Goal: Information Seeking & Learning: Compare options

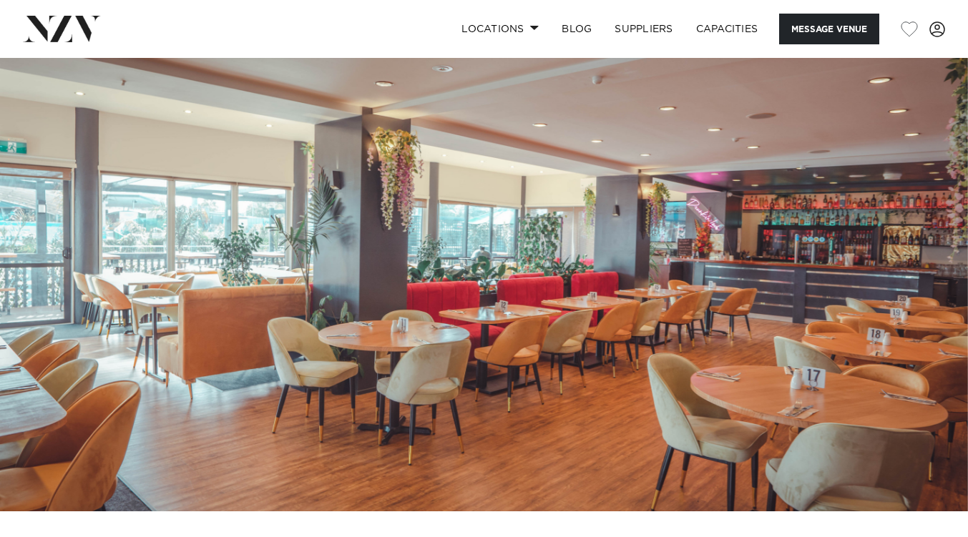
click at [87, 25] on img at bounding box center [62, 29] width 78 height 26
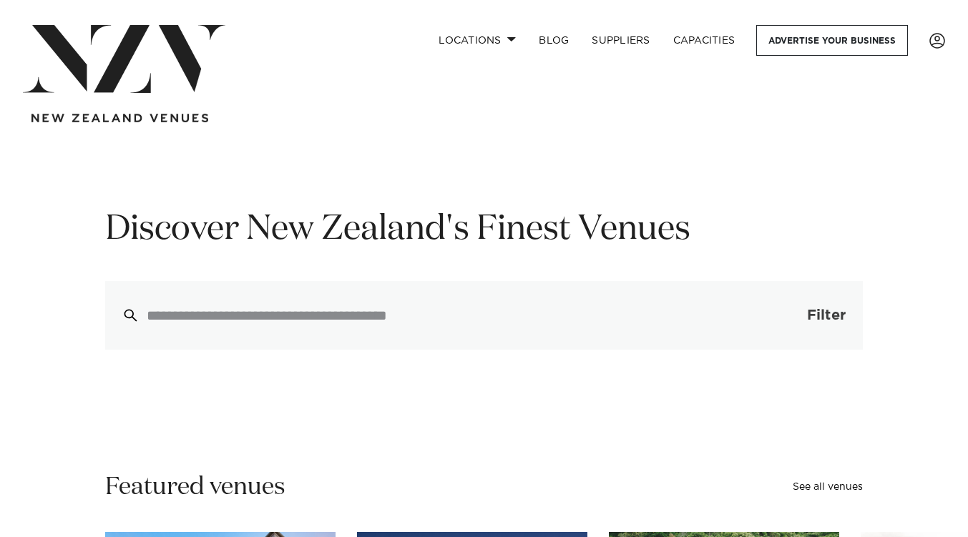
click at [802, 326] on button "Filter 0" at bounding box center [812, 315] width 102 height 69
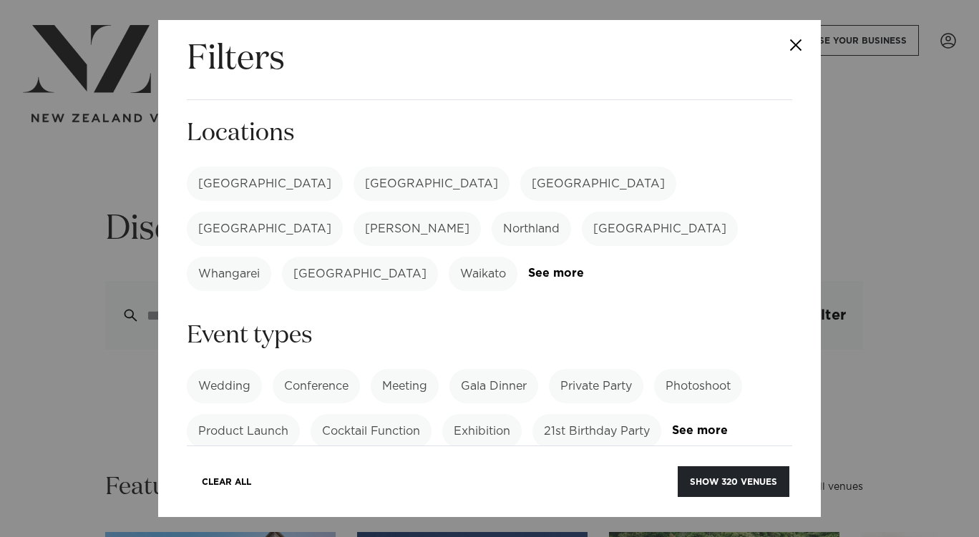
click at [225, 177] on label "[GEOGRAPHIC_DATA]" at bounding box center [265, 184] width 156 height 34
click at [631, 268] on link "See more" at bounding box center [584, 274] width 112 height 12
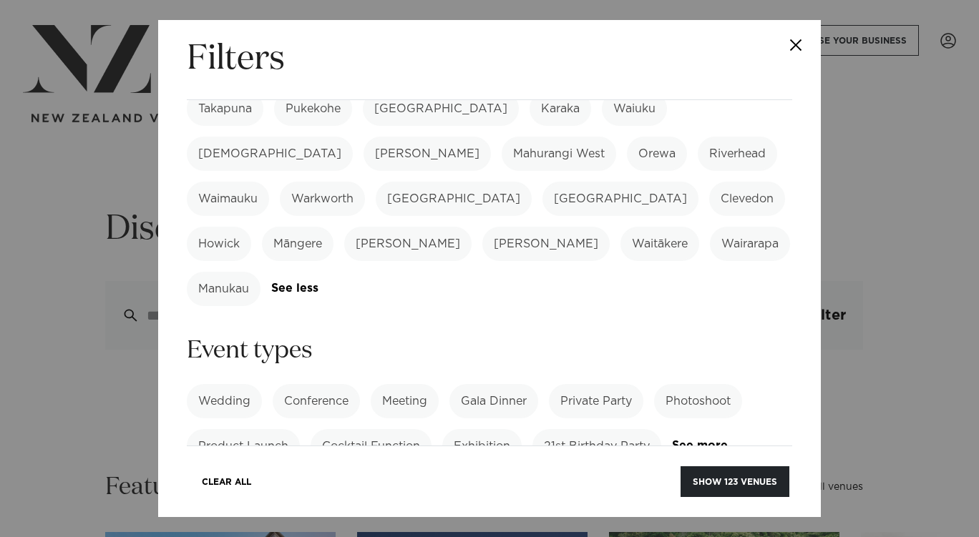
scroll to position [490, 0]
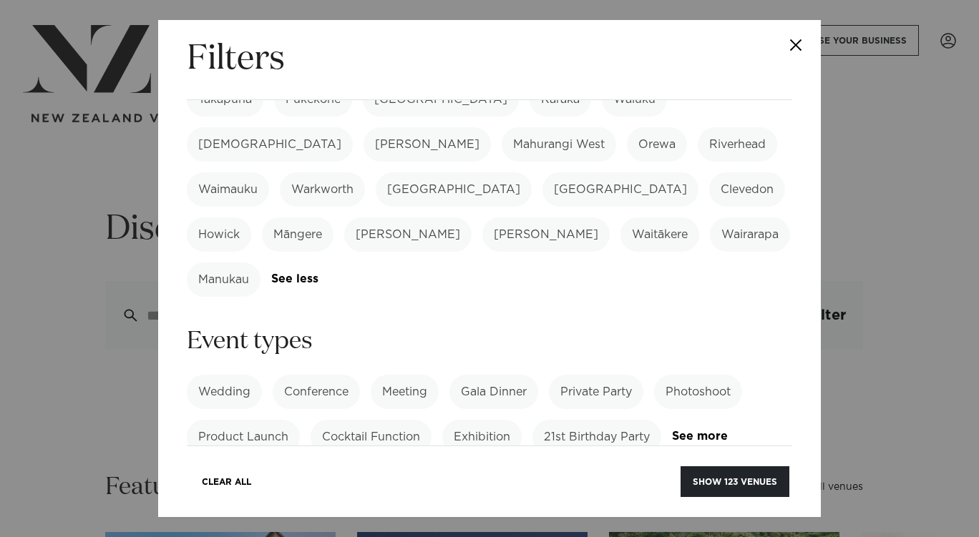
click at [553, 420] on label "21st Birthday Party" at bounding box center [596, 437] width 129 height 34
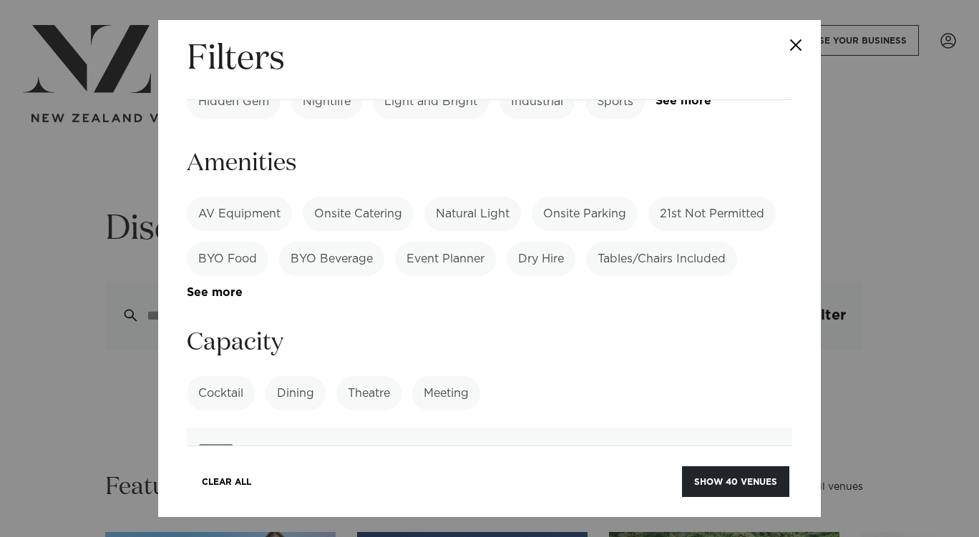
scroll to position [986, 0]
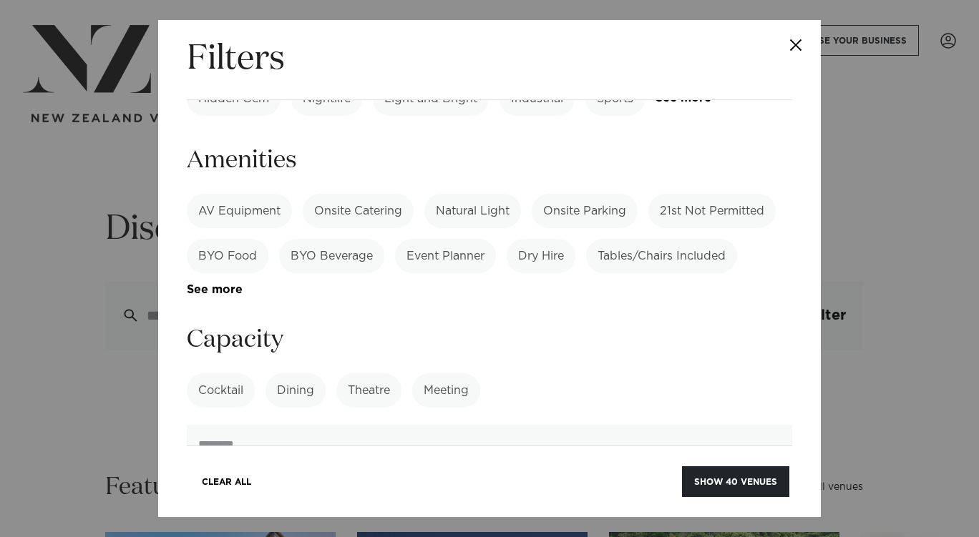
click at [305, 374] on label "Dining" at bounding box center [296, 391] width 60 height 34
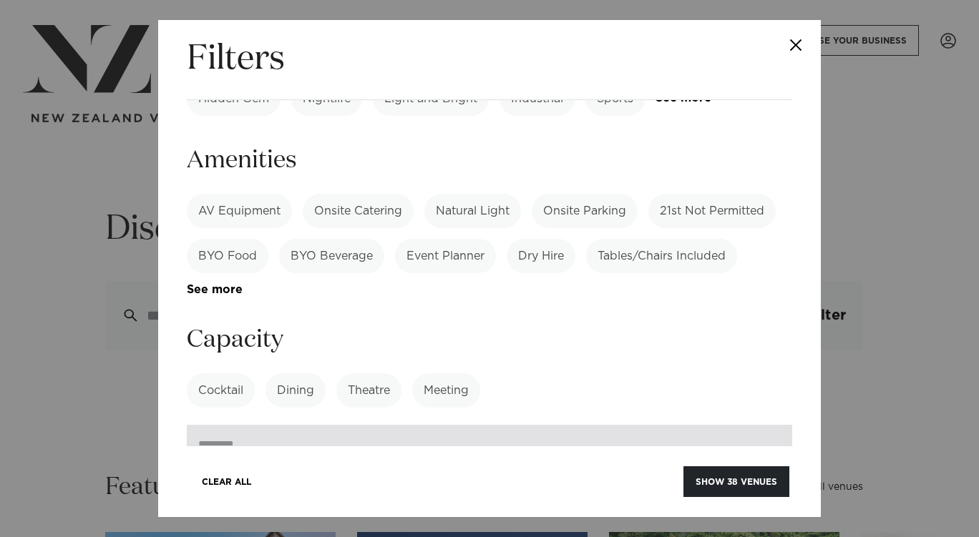
click at [532, 425] on input "number" at bounding box center [489, 444] width 605 height 39
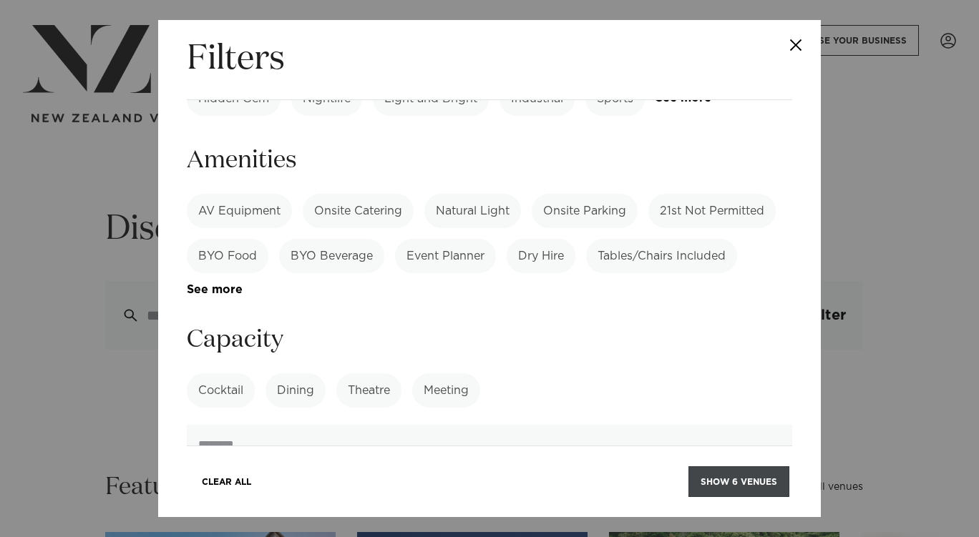
type input "***"
click at [740, 480] on button "Show 6 venues" at bounding box center [738, 482] width 101 height 31
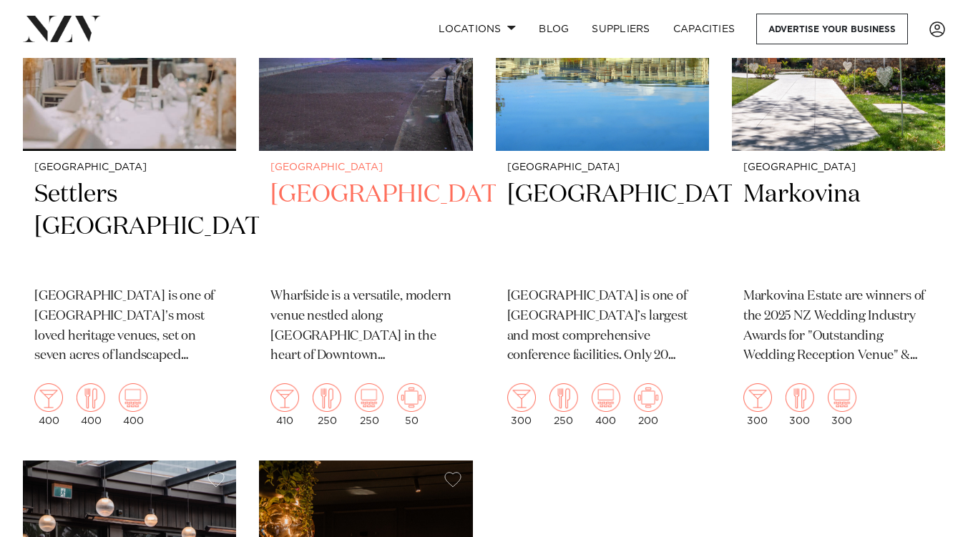
scroll to position [540, 0]
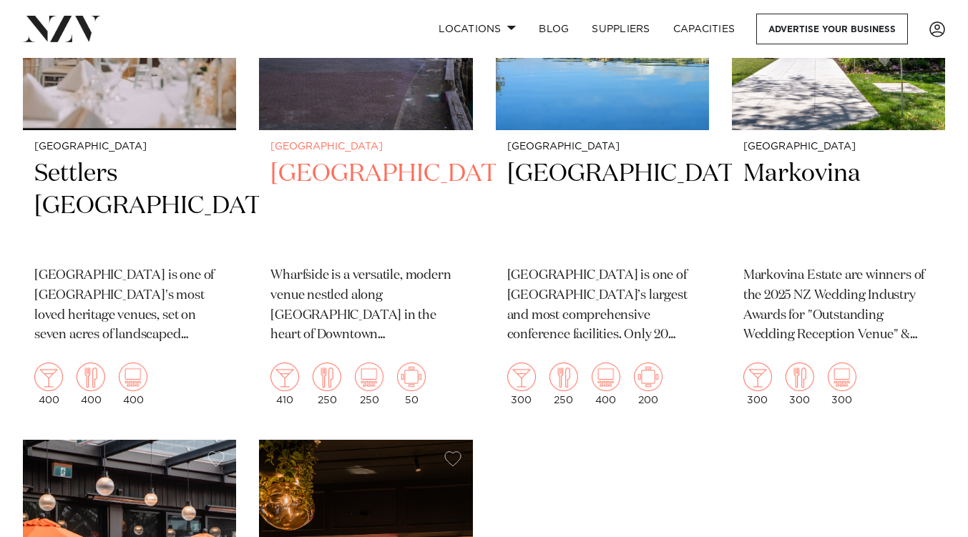
click at [437, 208] on h2 "[GEOGRAPHIC_DATA]" at bounding box center [366, 206] width 190 height 97
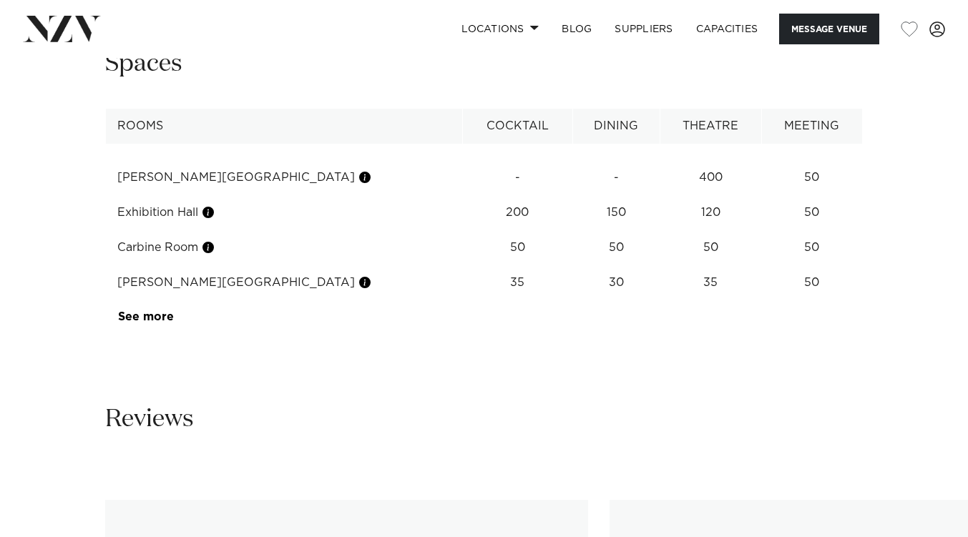
scroll to position [1922, 0]
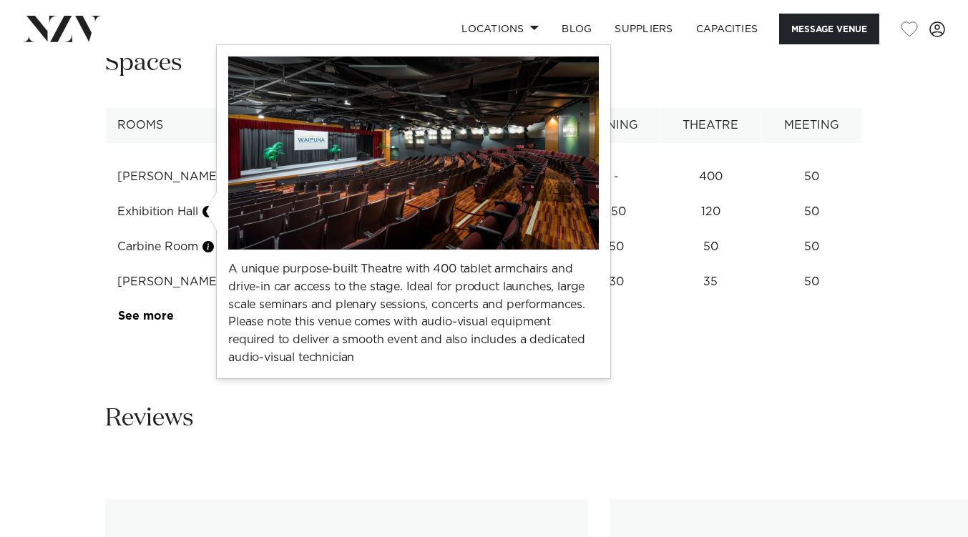
click at [358, 184] on button "button" at bounding box center [365, 177] width 14 height 14
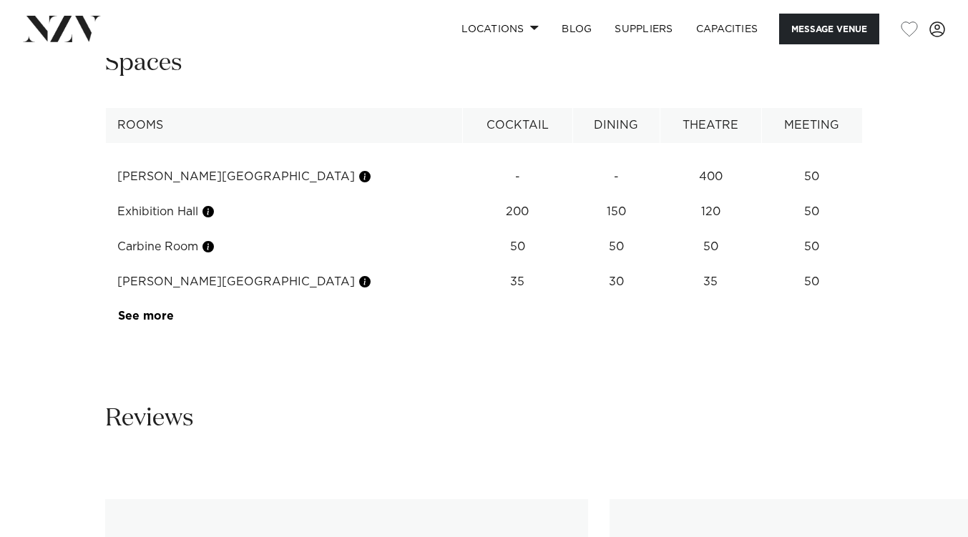
click at [163, 334] on td "See more" at bounding box center [173, 316] width 135 height 35
click at [158, 322] on link "See more" at bounding box center [174, 316] width 112 height 11
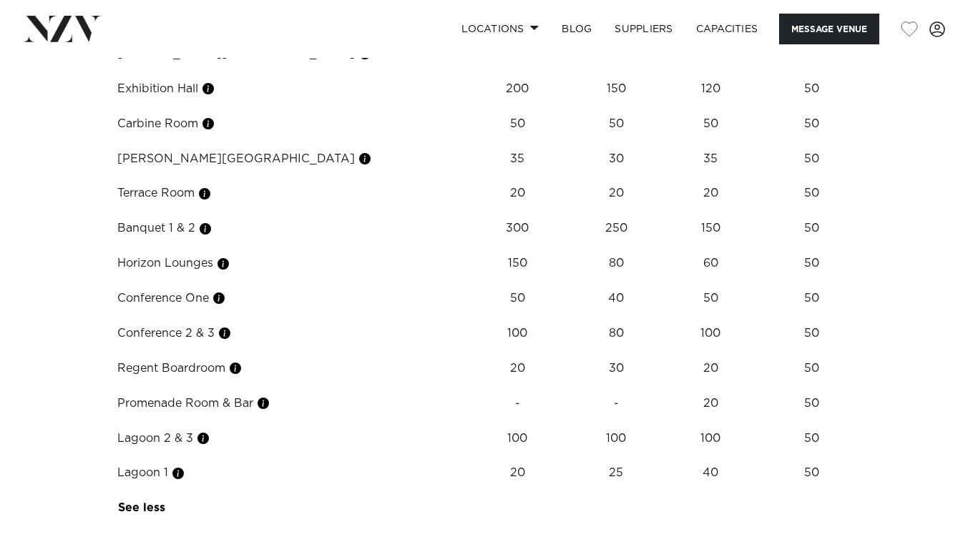
scroll to position [2046, 0]
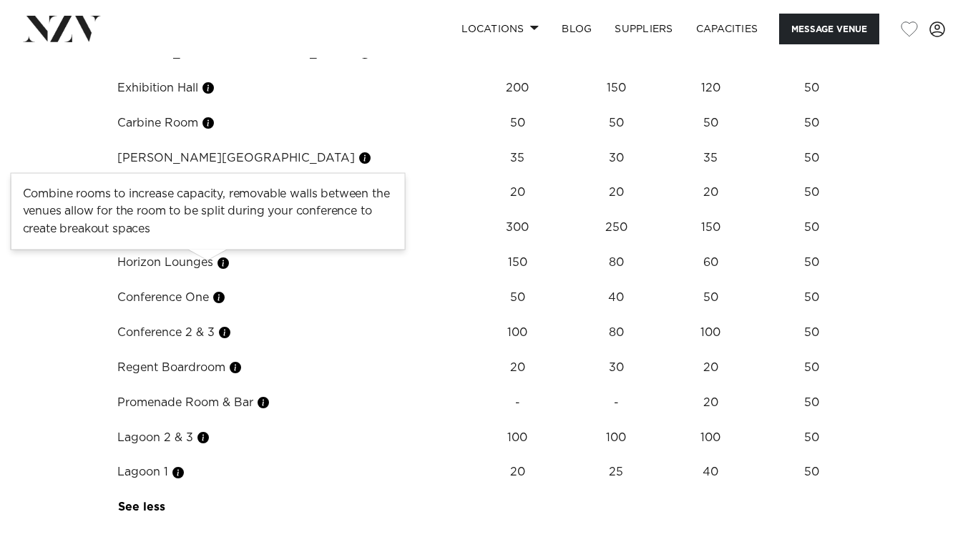
click at [210, 235] on button "button" at bounding box center [205, 228] width 14 height 14
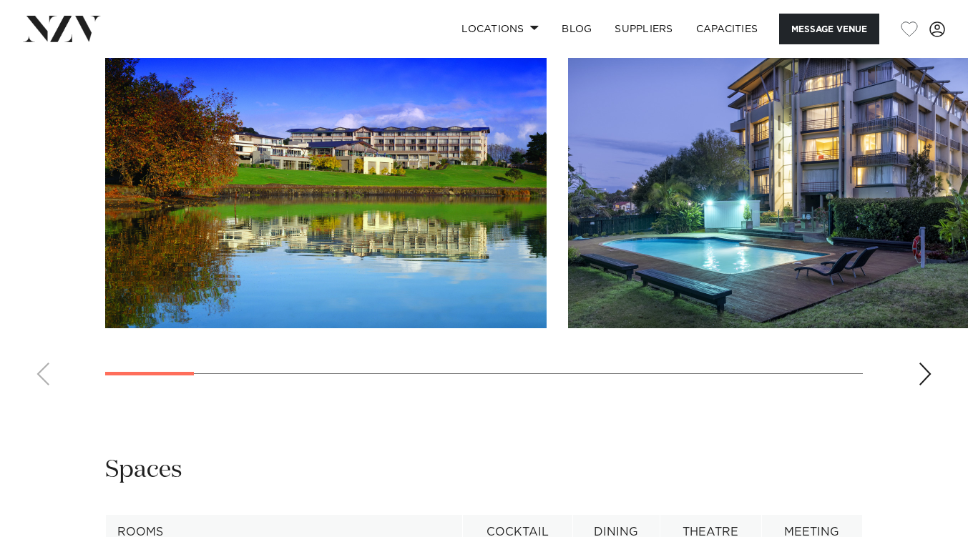
scroll to position [1516, 0]
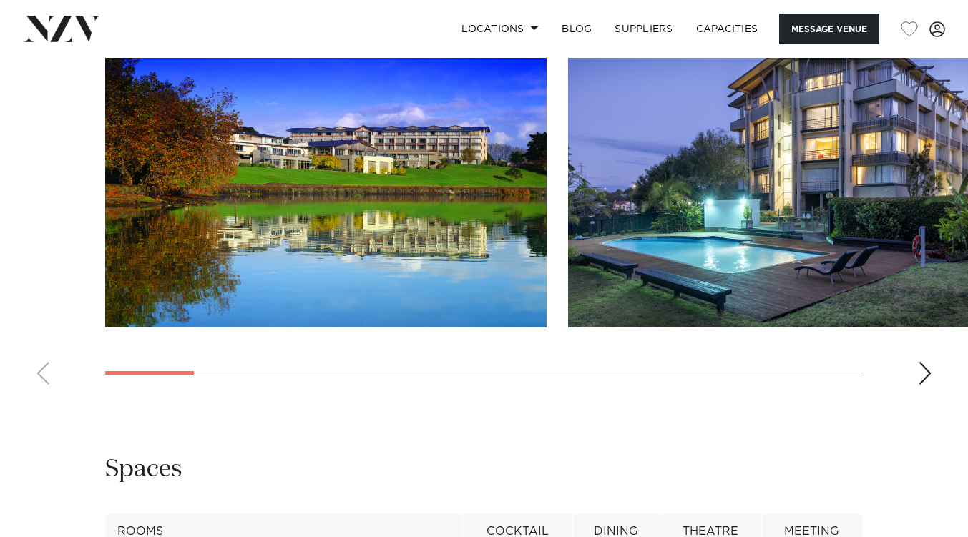
click at [928, 385] on div "Next slide" at bounding box center [925, 373] width 14 height 23
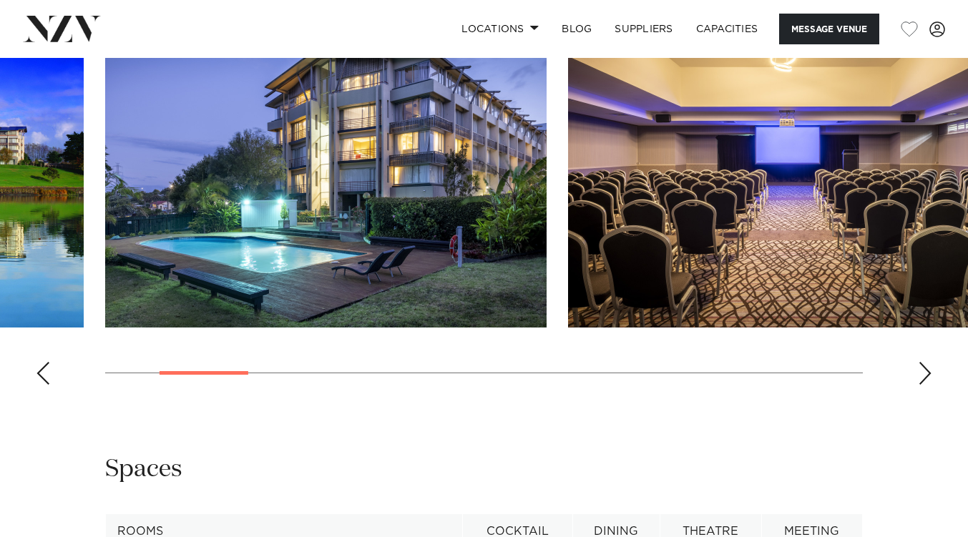
click at [928, 385] on div "Next slide" at bounding box center [925, 373] width 14 height 23
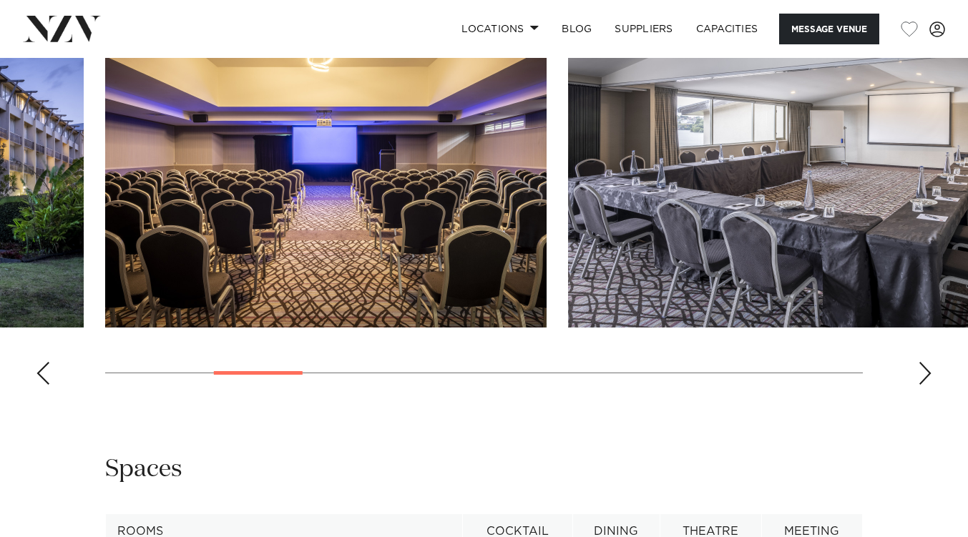
click at [928, 385] on div "Next slide" at bounding box center [925, 373] width 14 height 23
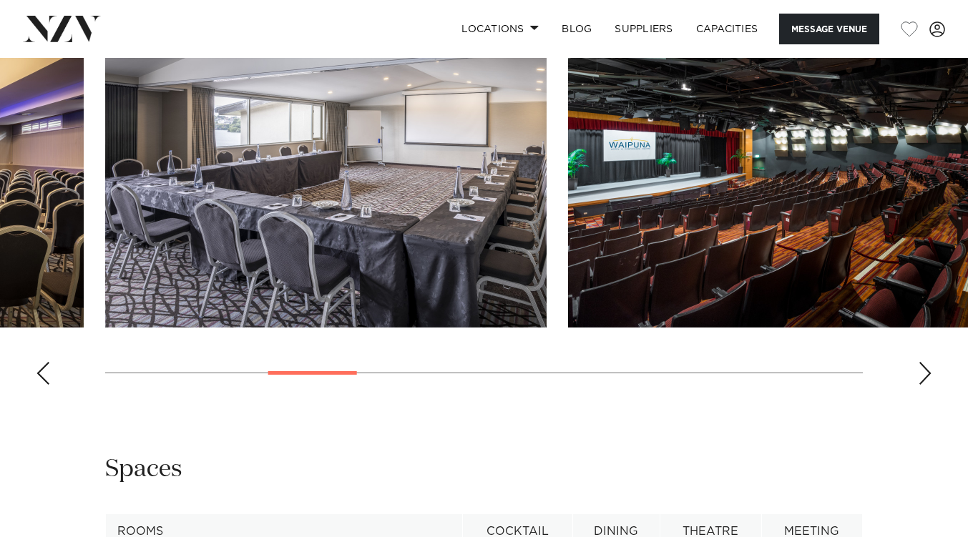
click at [928, 385] on div "Next slide" at bounding box center [925, 373] width 14 height 23
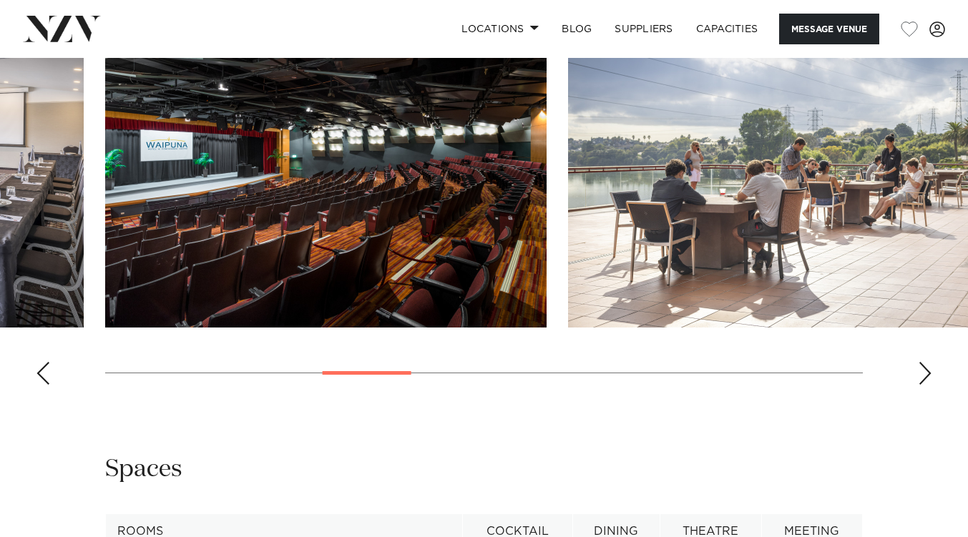
click at [928, 385] on div "Next slide" at bounding box center [925, 373] width 14 height 23
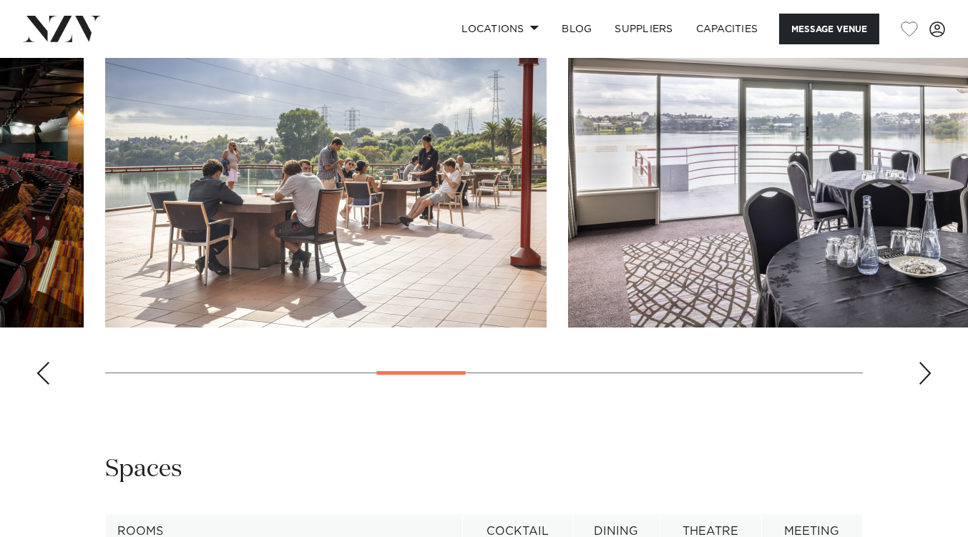
click at [928, 385] on div "Next slide" at bounding box center [925, 373] width 14 height 23
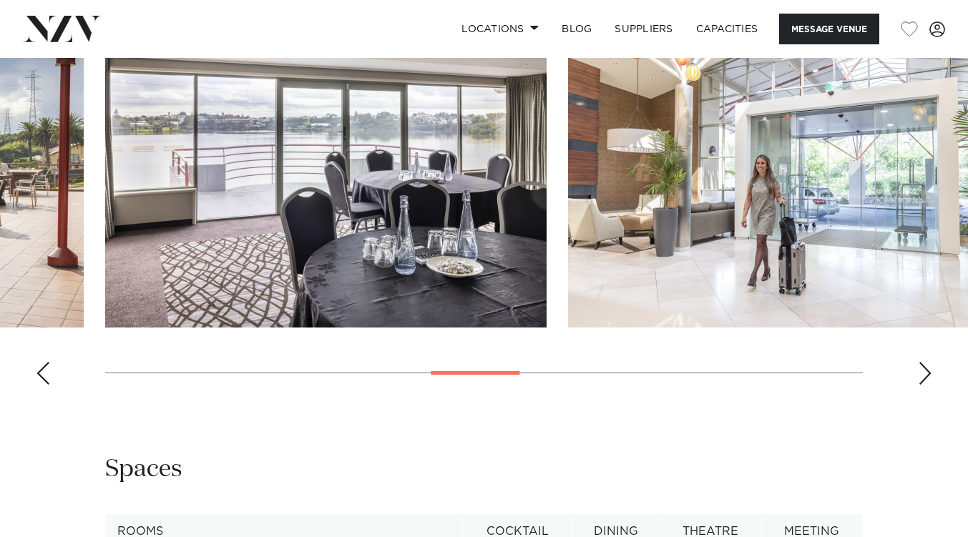
click at [928, 385] on div "Next slide" at bounding box center [925, 373] width 14 height 23
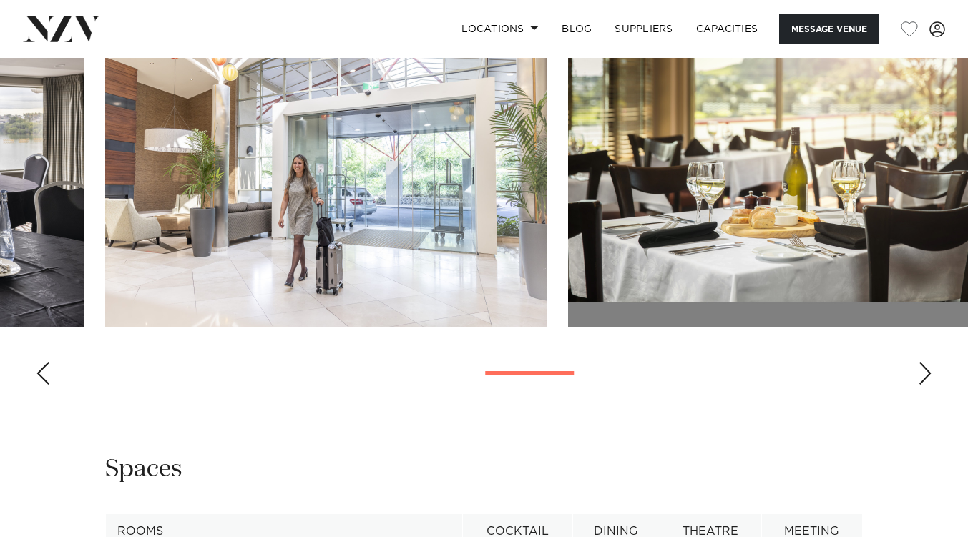
click at [928, 385] on div "Next slide" at bounding box center [925, 373] width 14 height 23
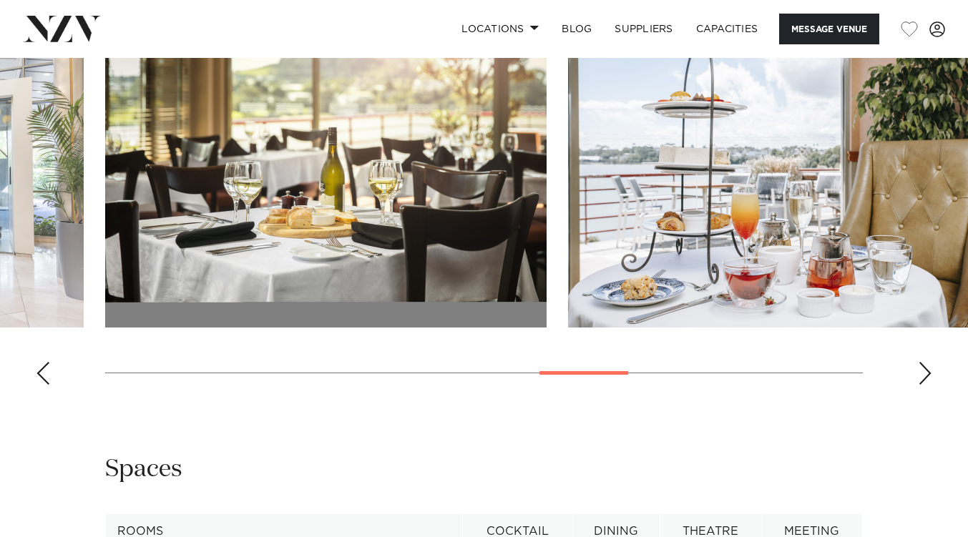
click at [928, 385] on div "Next slide" at bounding box center [925, 373] width 14 height 23
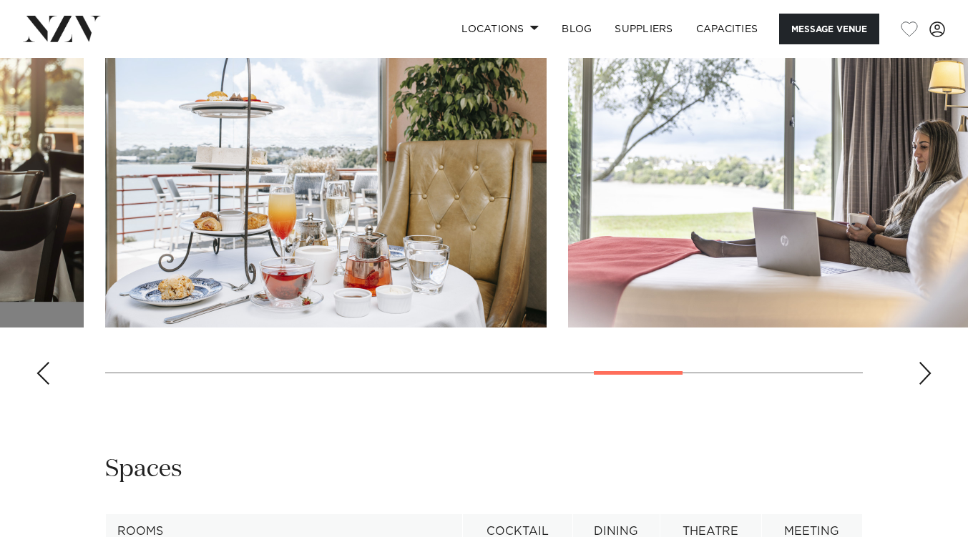
click at [928, 385] on div "Next slide" at bounding box center [925, 373] width 14 height 23
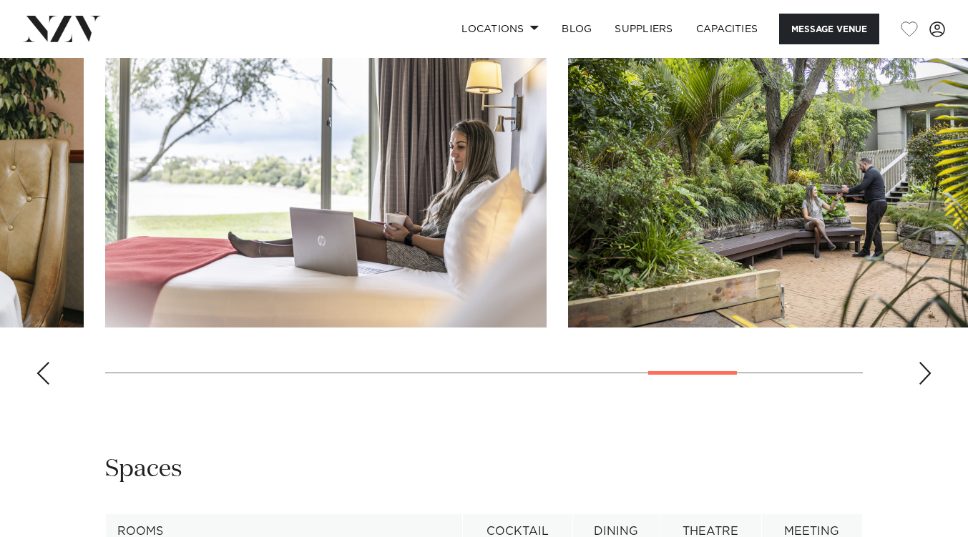
click at [928, 385] on div "Next slide" at bounding box center [925, 373] width 14 height 23
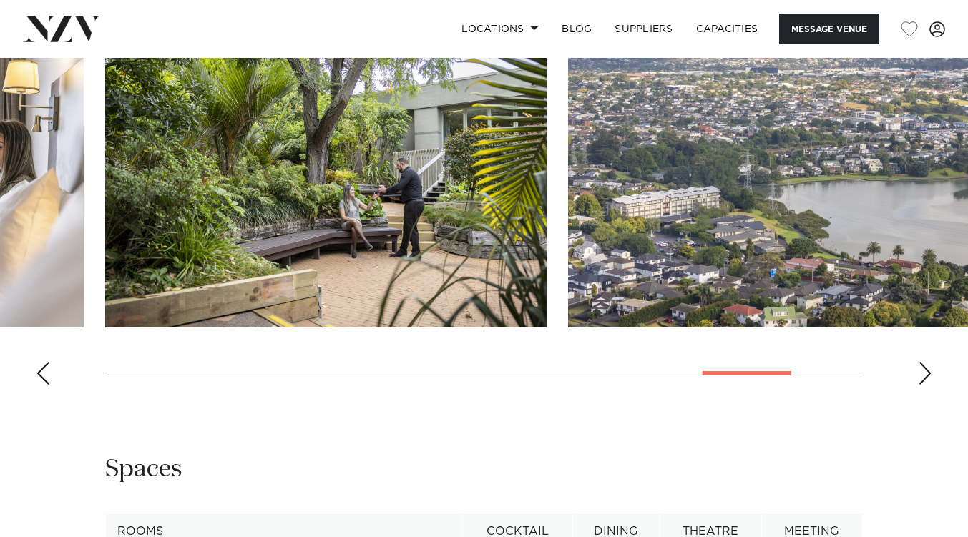
click at [928, 385] on div "Next slide" at bounding box center [925, 373] width 14 height 23
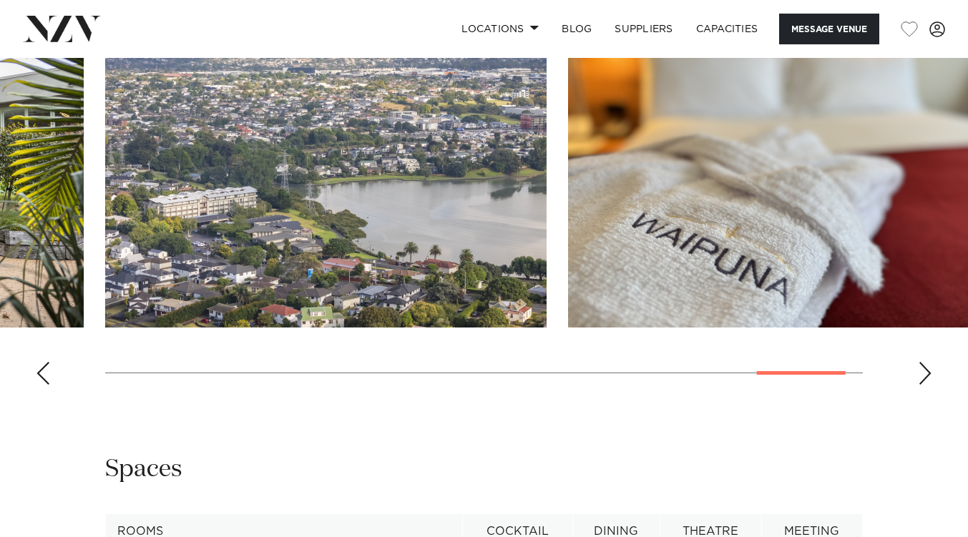
click at [928, 385] on div "Next slide" at bounding box center [925, 373] width 14 height 23
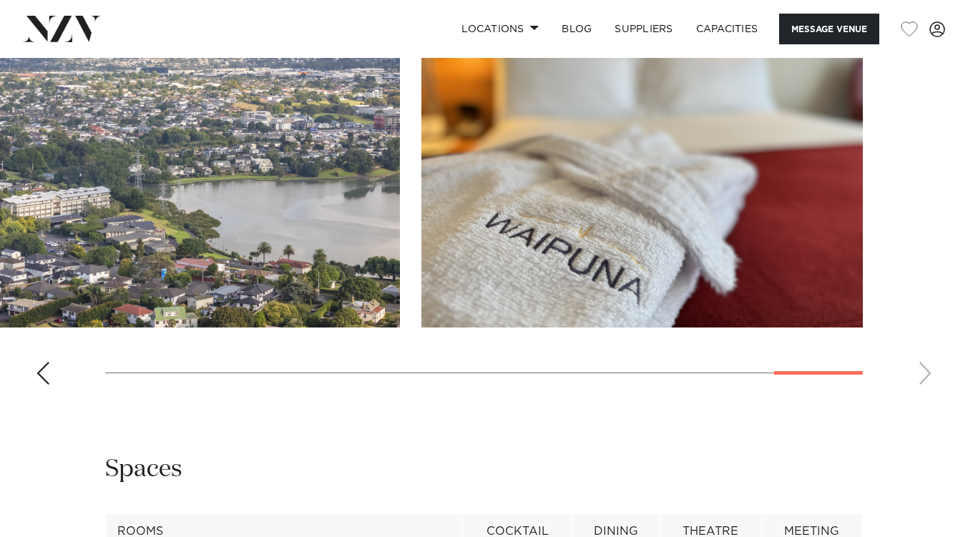
click at [928, 396] on swiper-container at bounding box center [484, 200] width 968 height 393
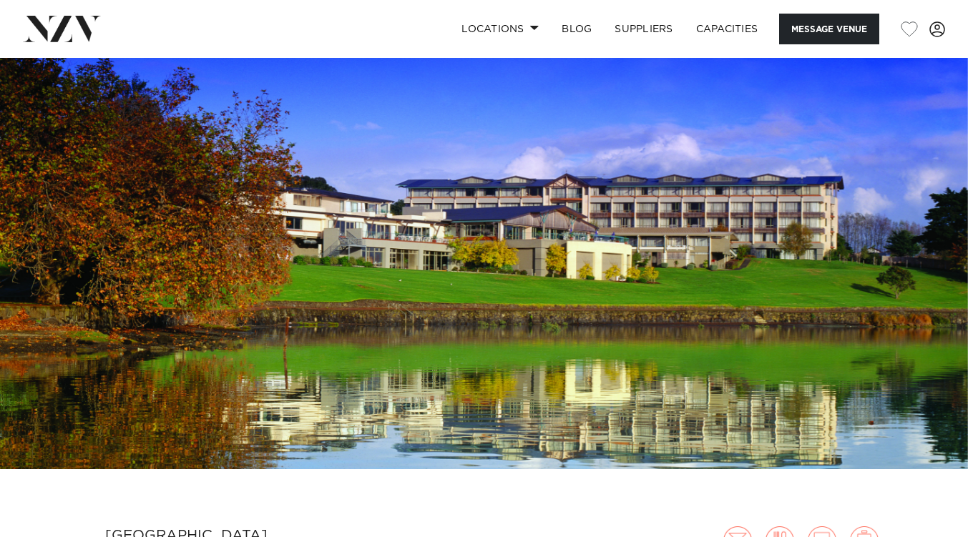
scroll to position [0, 0]
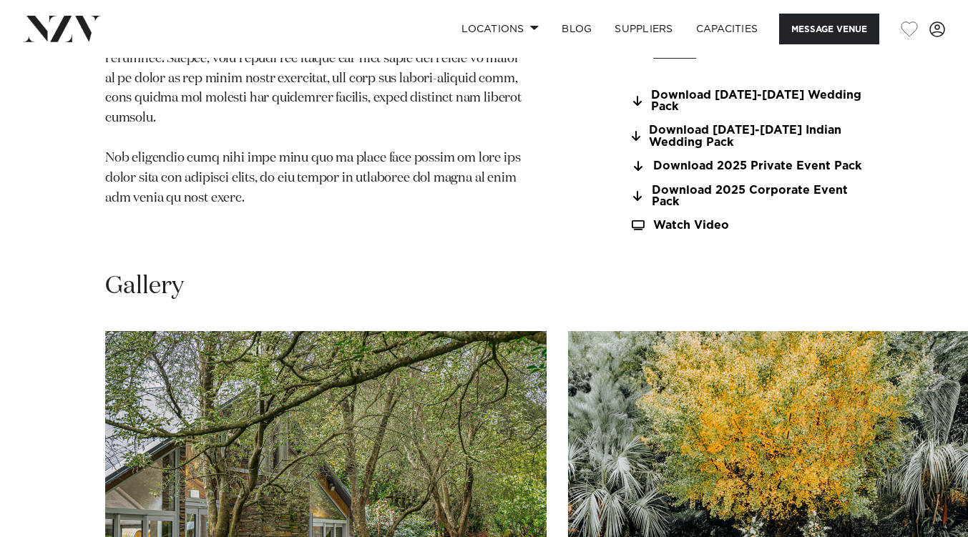
scroll to position [1503, 0]
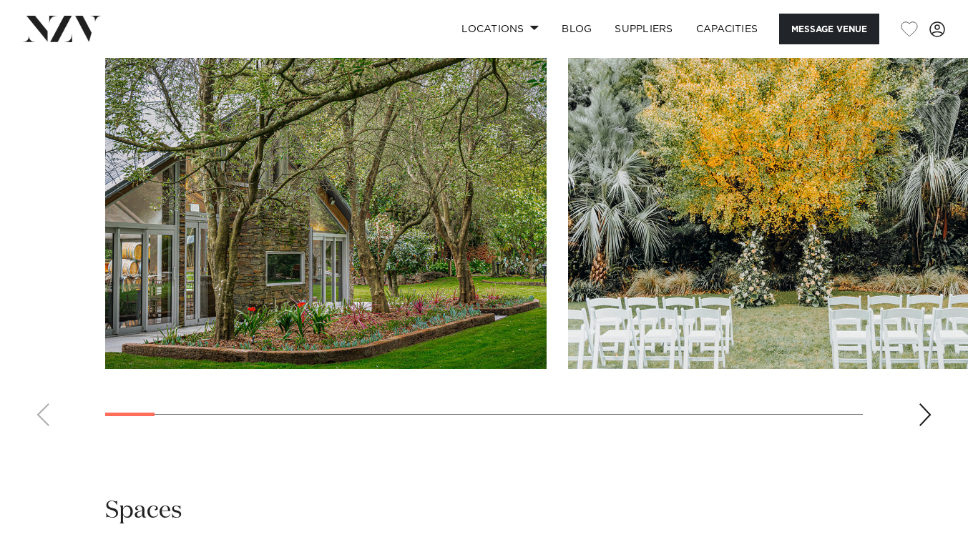
click at [926, 404] on div "Next slide" at bounding box center [925, 415] width 14 height 23
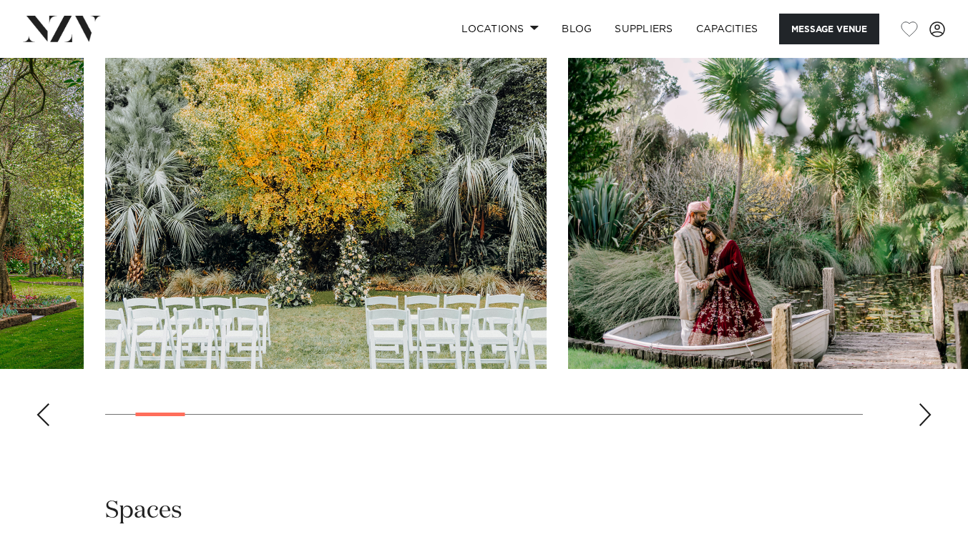
click at [926, 404] on div "Next slide" at bounding box center [925, 415] width 14 height 23
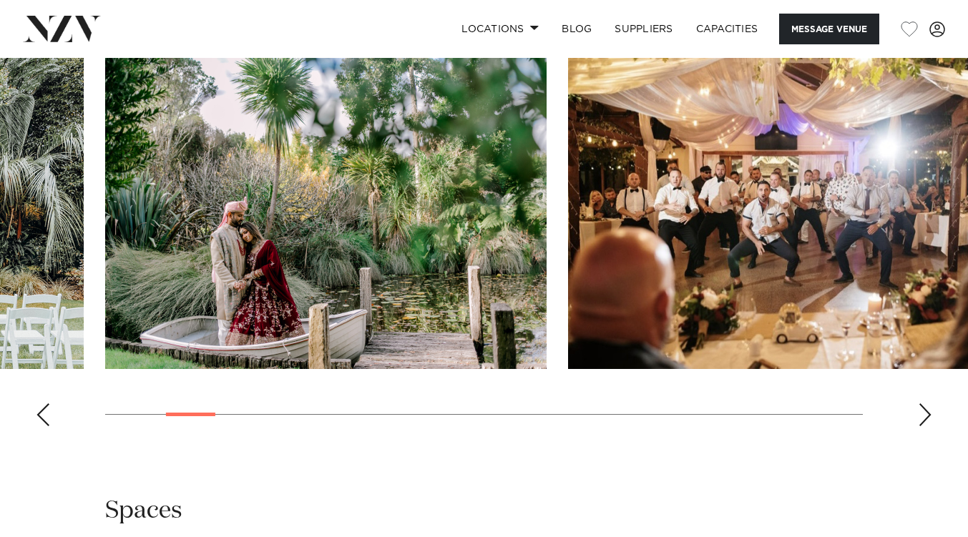
click at [926, 404] on div "Next slide" at bounding box center [925, 415] width 14 height 23
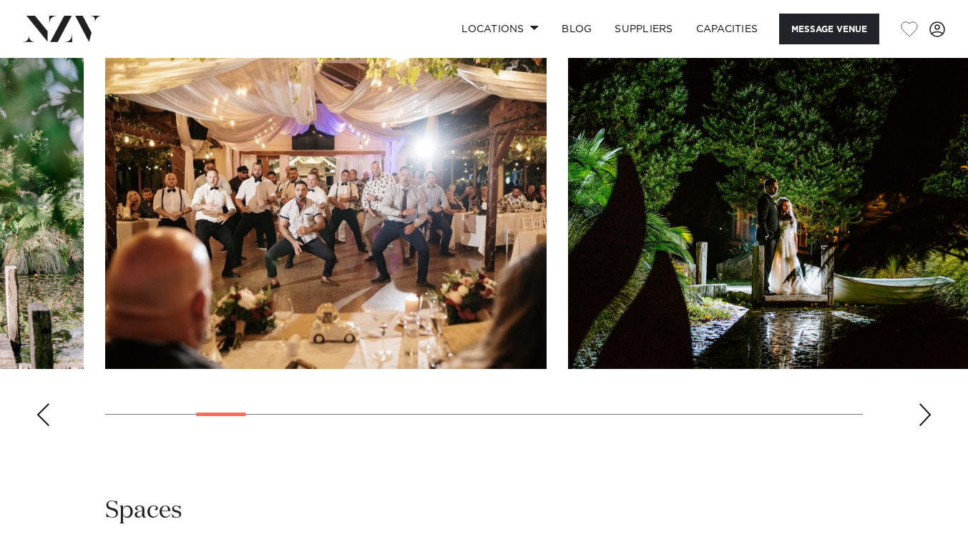
click at [926, 404] on div "Next slide" at bounding box center [925, 415] width 14 height 23
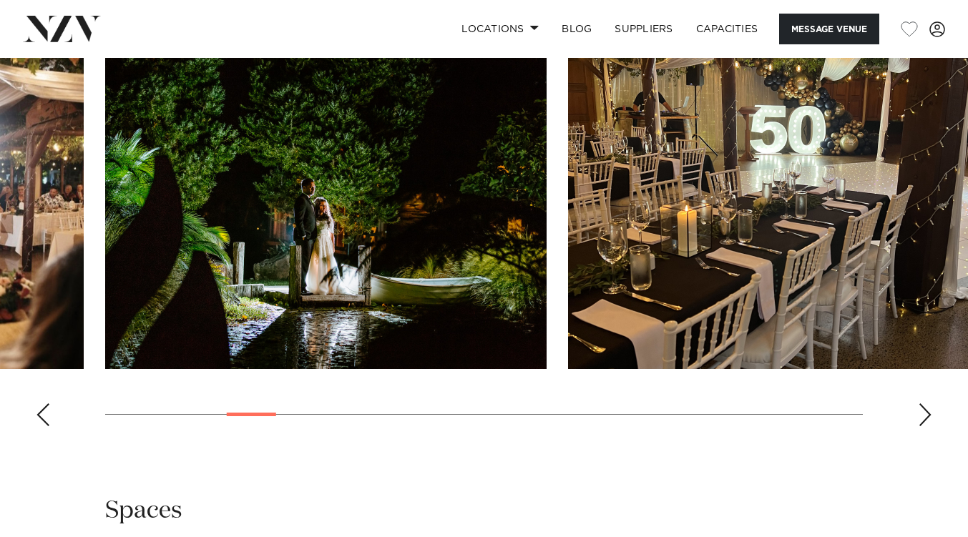
click at [926, 404] on div "Next slide" at bounding box center [925, 415] width 14 height 23
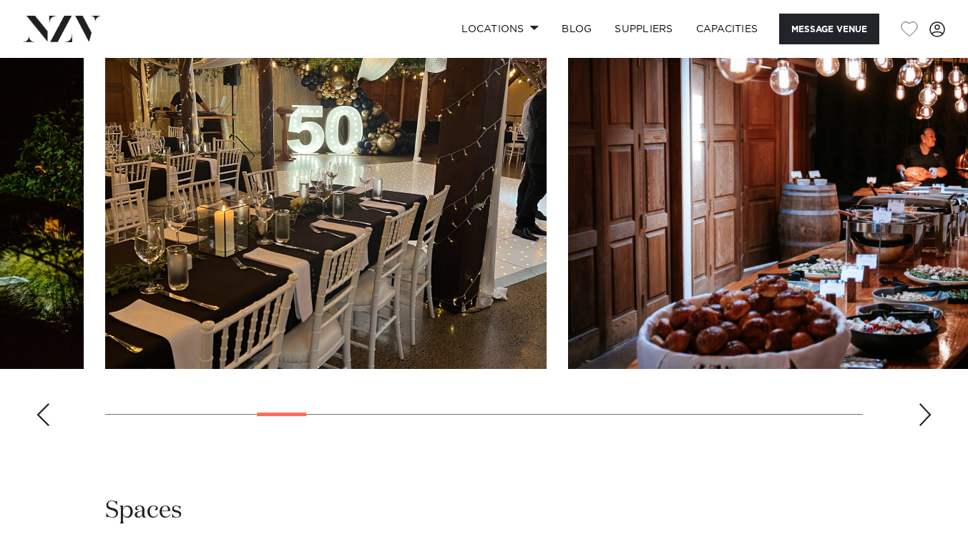
click at [926, 404] on div "Next slide" at bounding box center [925, 415] width 14 height 23
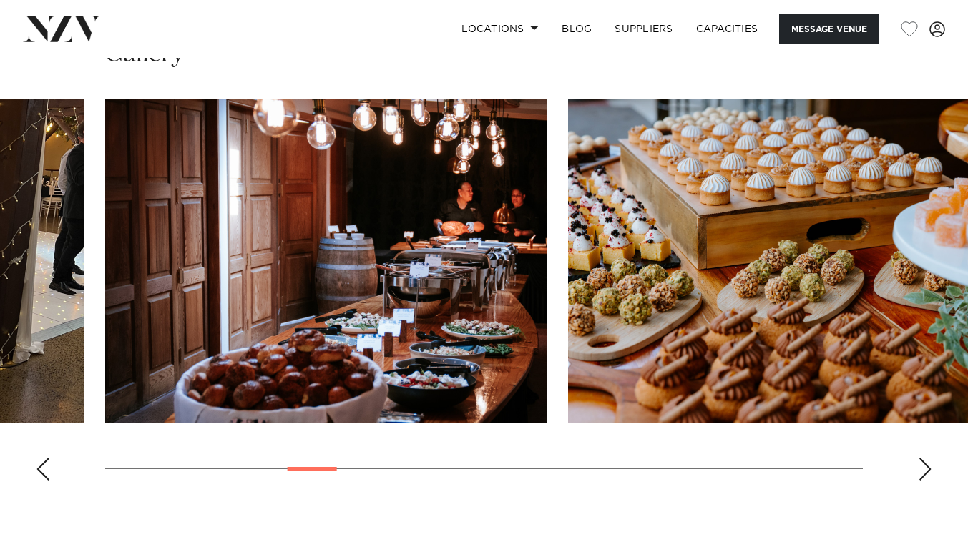
scroll to position [1431, 0]
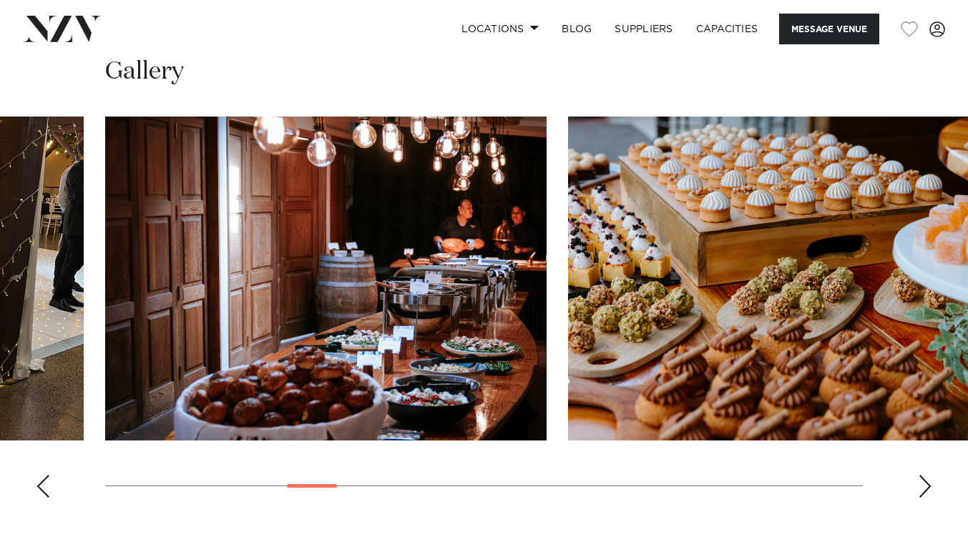
click at [925, 475] on div "Next slide" at bounding box center [925, 486] width 14 height 23
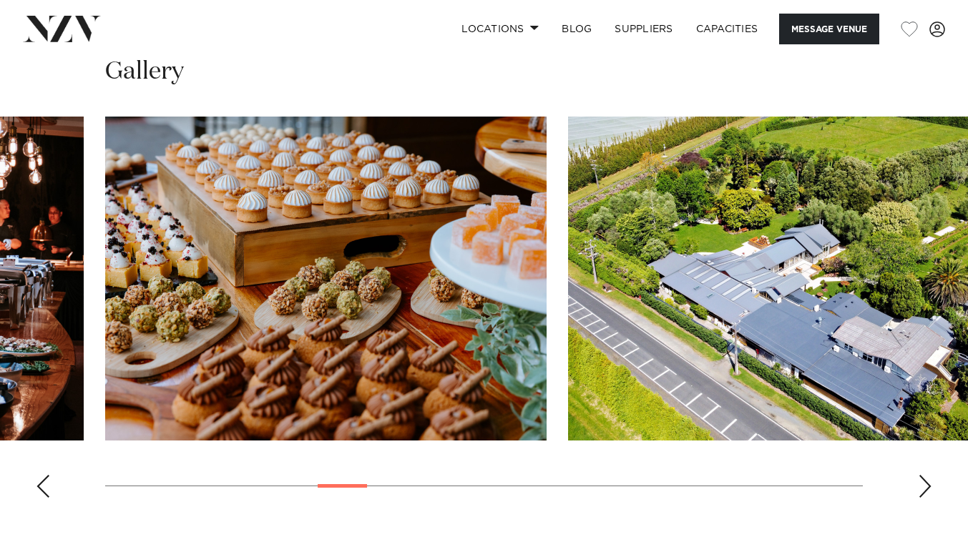
click at [925, 475] on div "Next slide" at bounding box center [925, 486] width 14 height 23
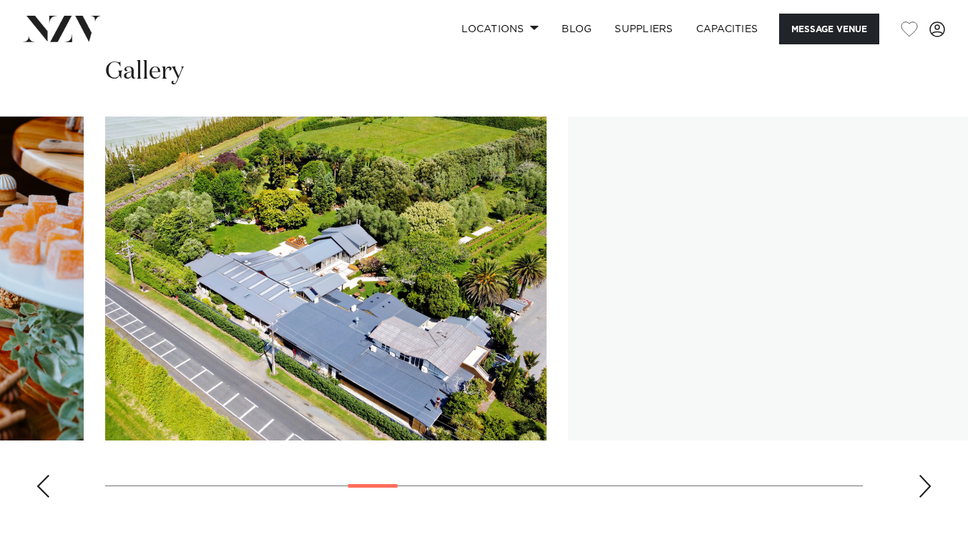
click at [925, 475] on div "Next slide" at bounding box center [925, 486] width 14 height 23
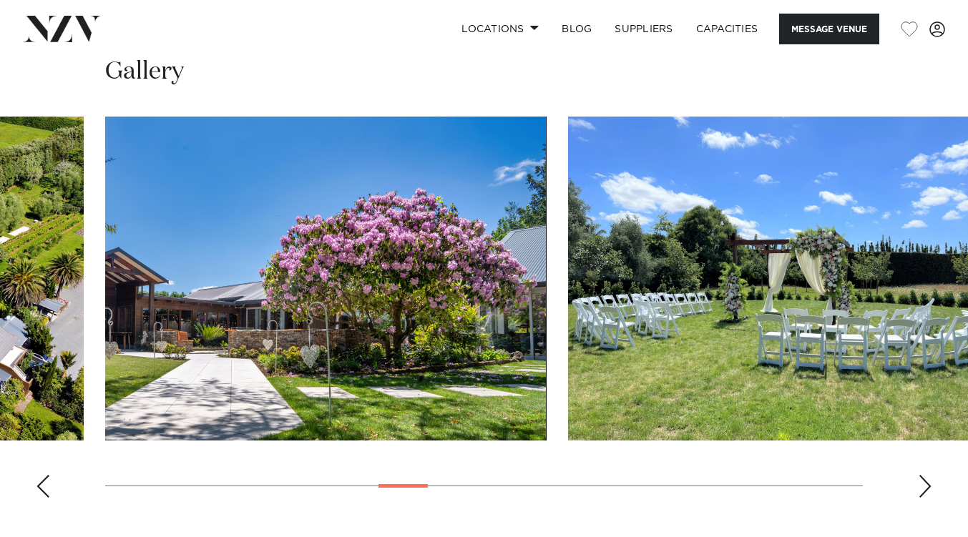
click at [925, 475] on div "Next slide" at bounding box center [925, 486] width 14 height 23
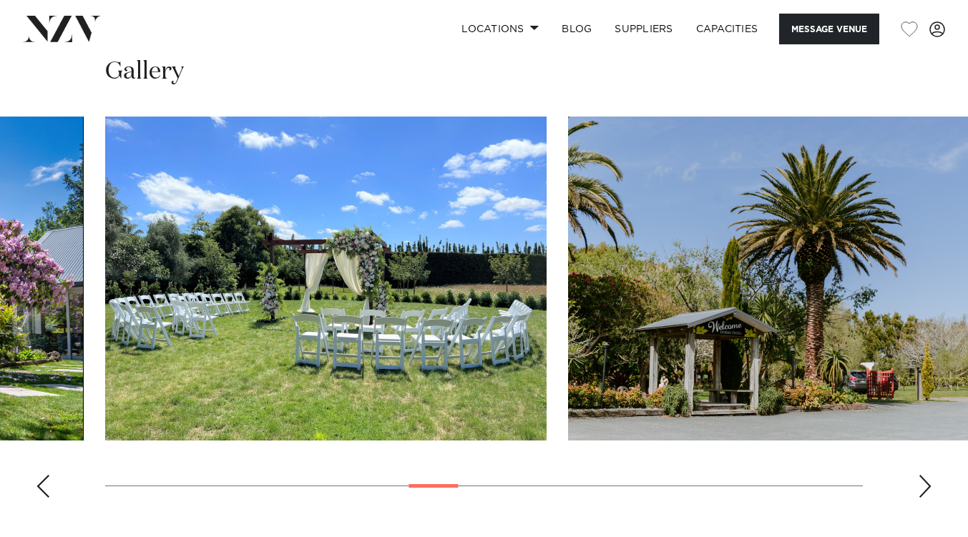
click at [925, 475] on div "Next slide" at bounding box center [925, 486] width 14 height 23
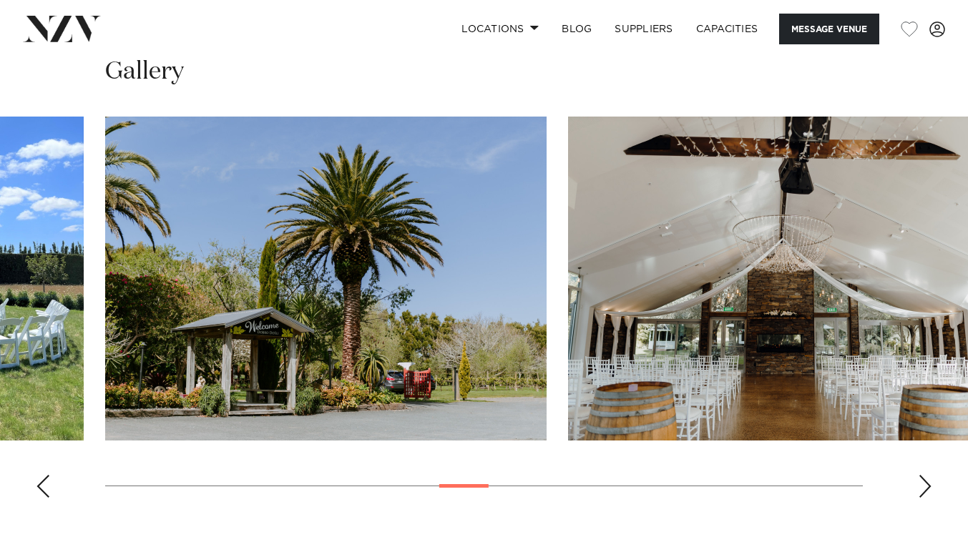
click at [925, 475] on div "Next slide" at bounding box center [925, 486] width 14 height 23
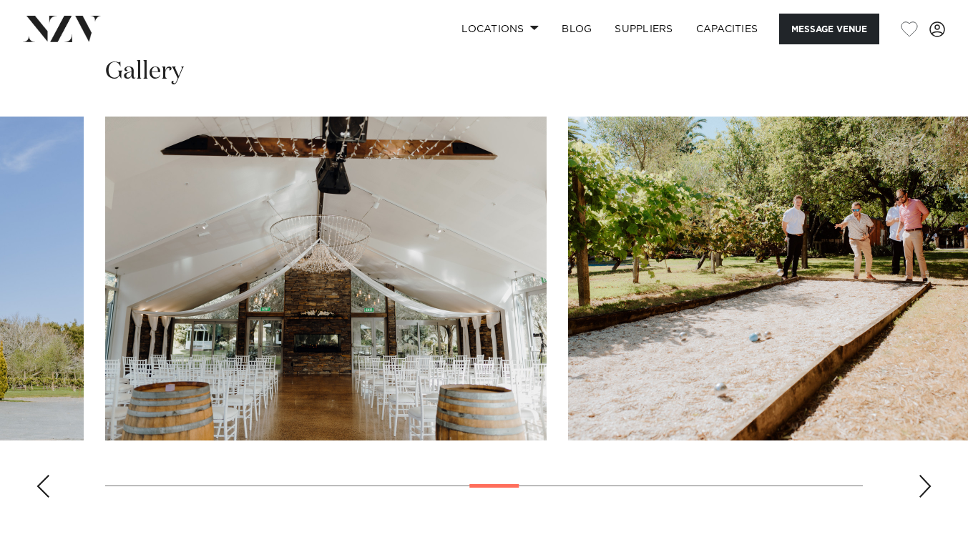
click at [925, 475] on div "Next slide" at bounding box center [925, 486] width 14 height 23
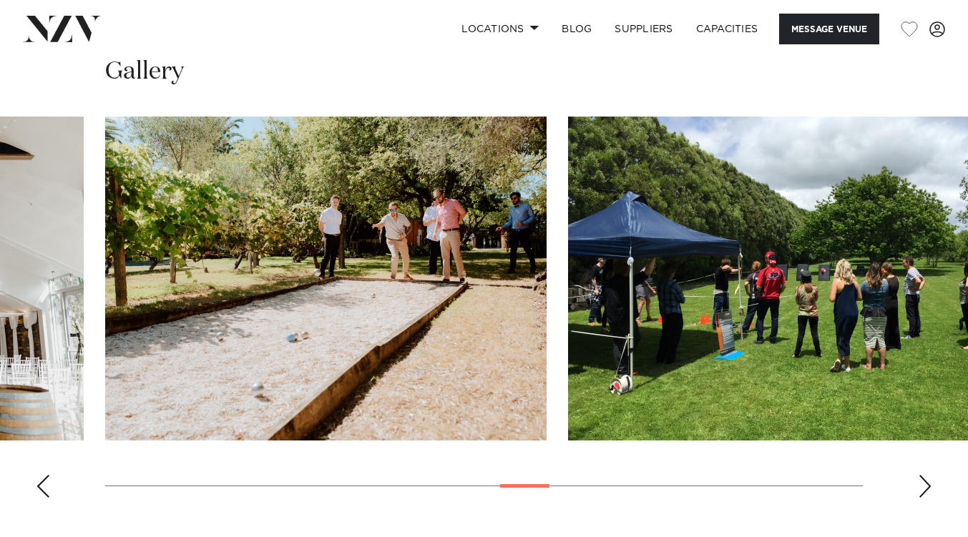
click at [925, 475] on div "Next slide" at bounding box center [925, 486] width 14 height 23
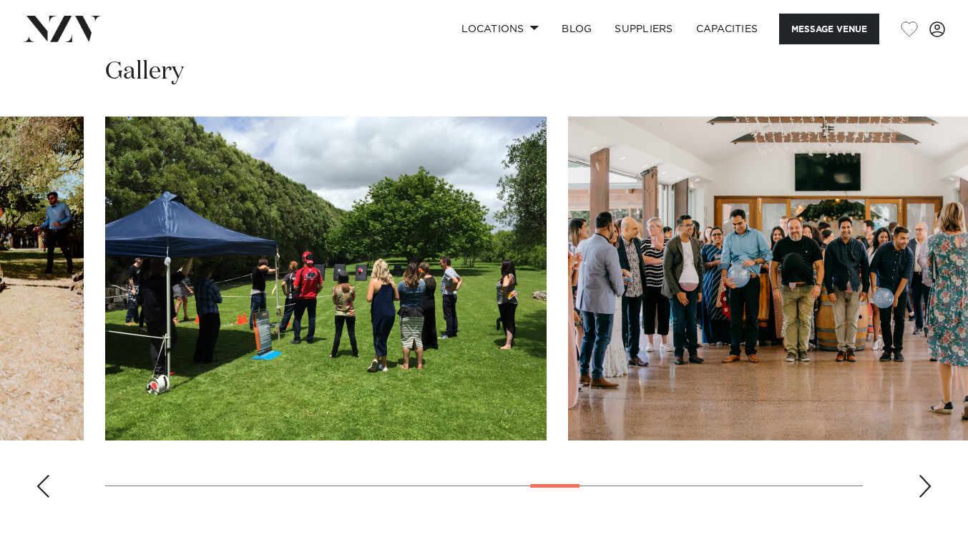
click at [925, 475] on div "Next slide" at bounding box center [925, 486] width 14 height 23
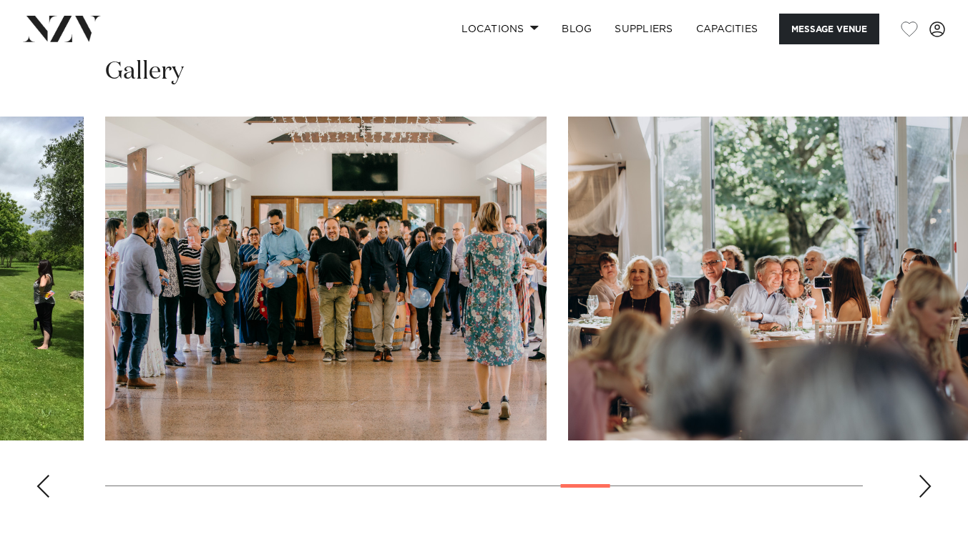
click at [925, 475] on div "Next slide" at bounding box center [925, 486] width 14 height 23
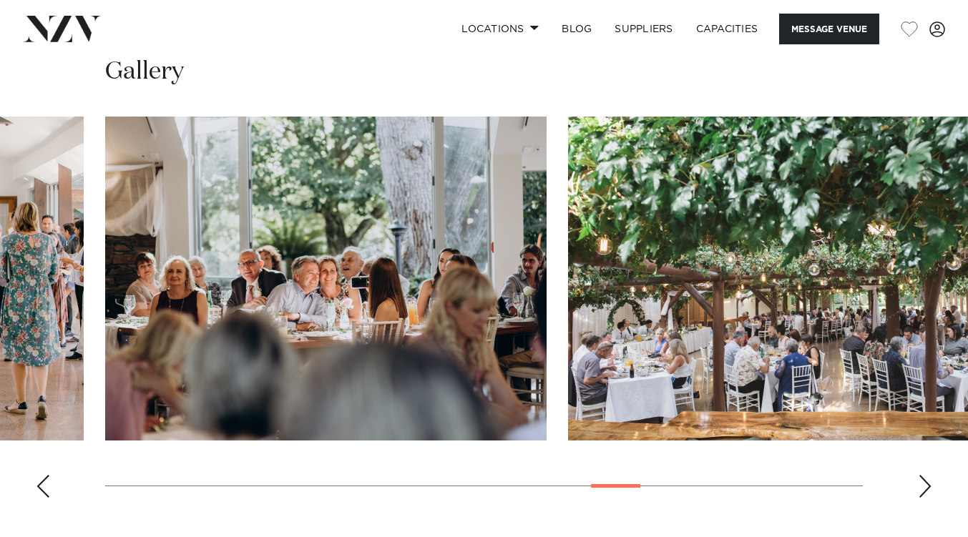
click at [925, 475] on div "Next slide" at bounding box center [925, 486] width 14 height 23
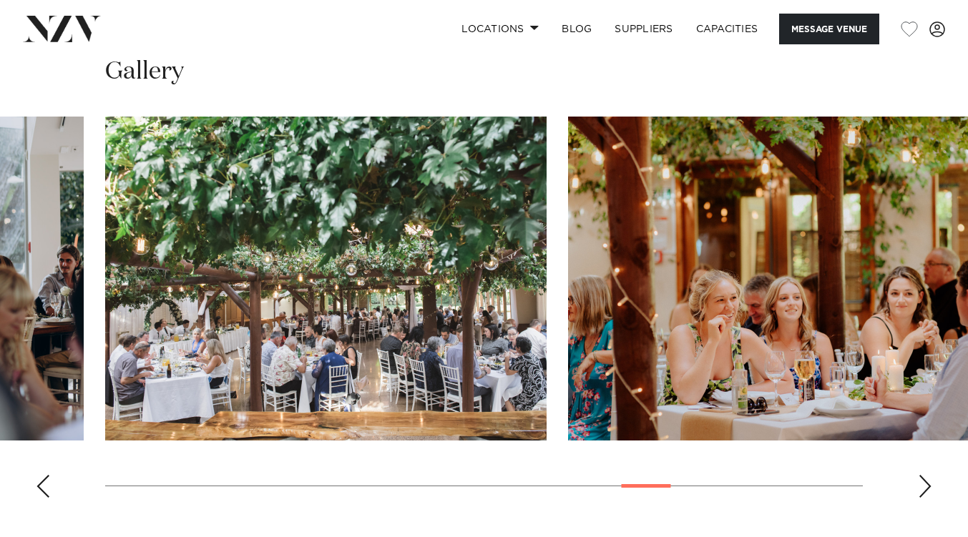
click at [925, 475] on div "Next slide" at bounding box center [925, 486] width 14 height 23
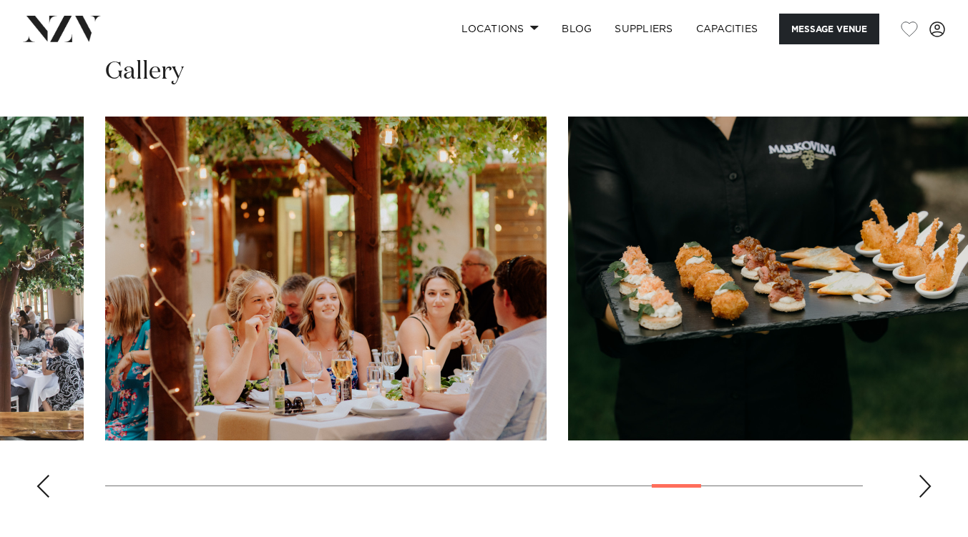
click at [925, 475] on div "Next slide" at bounding box center [925, 486] width 14 height 23
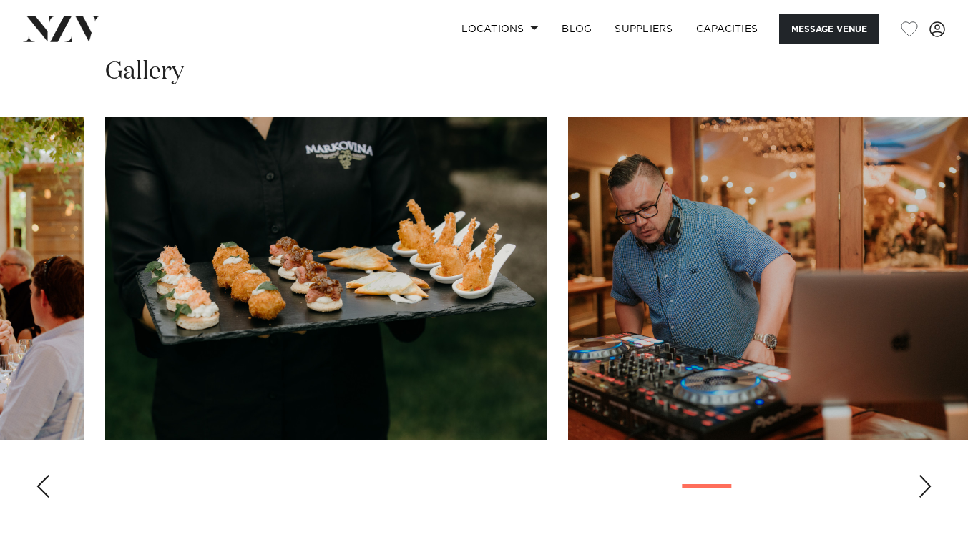
click at [925, 475] on div "Next slide" at bounding box center [925, 486] width 14 height 23
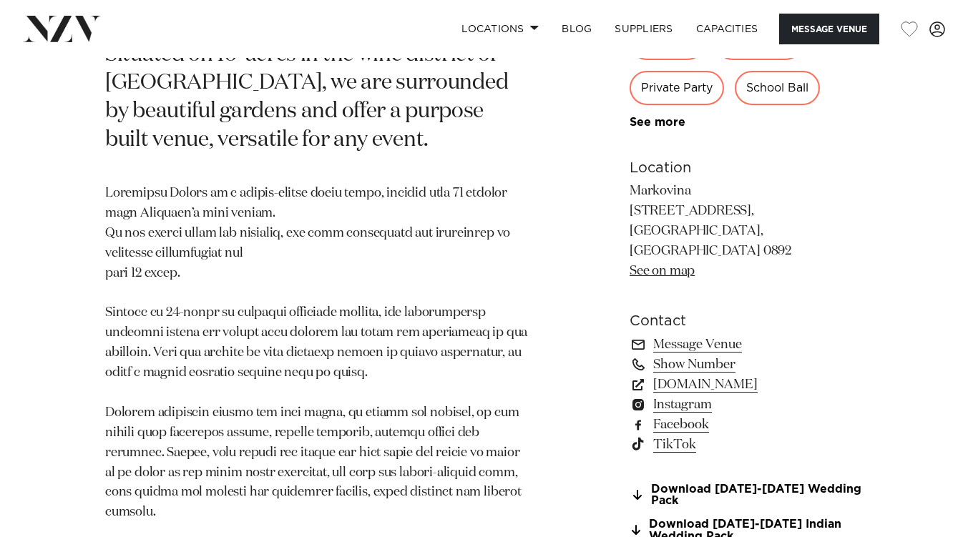
scroll to position [716, 0]
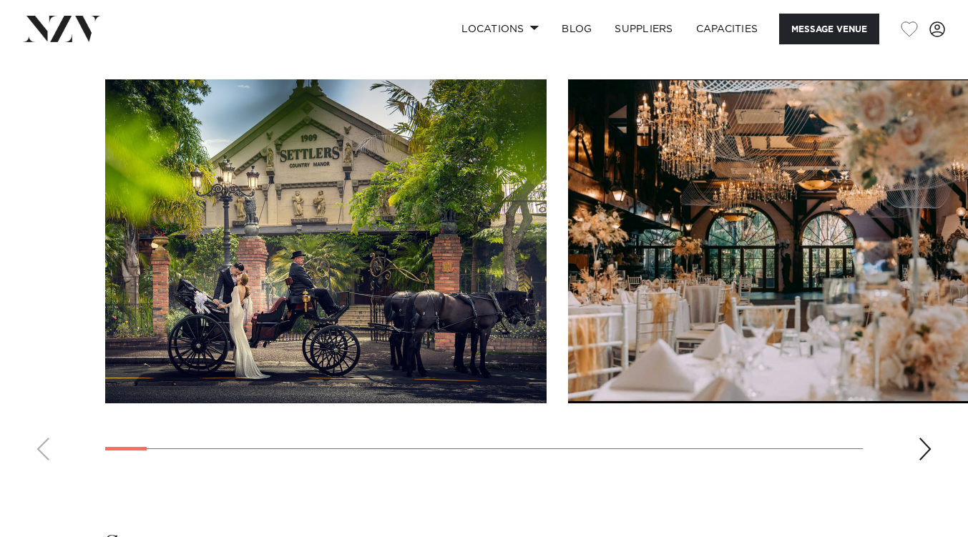
scroll to position [1360, 0]
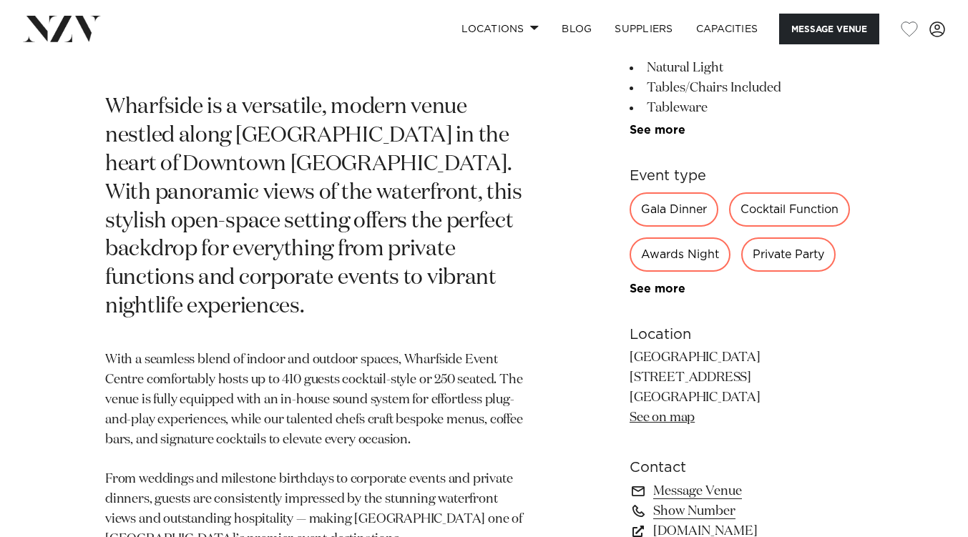
scroll to position [727, 0]
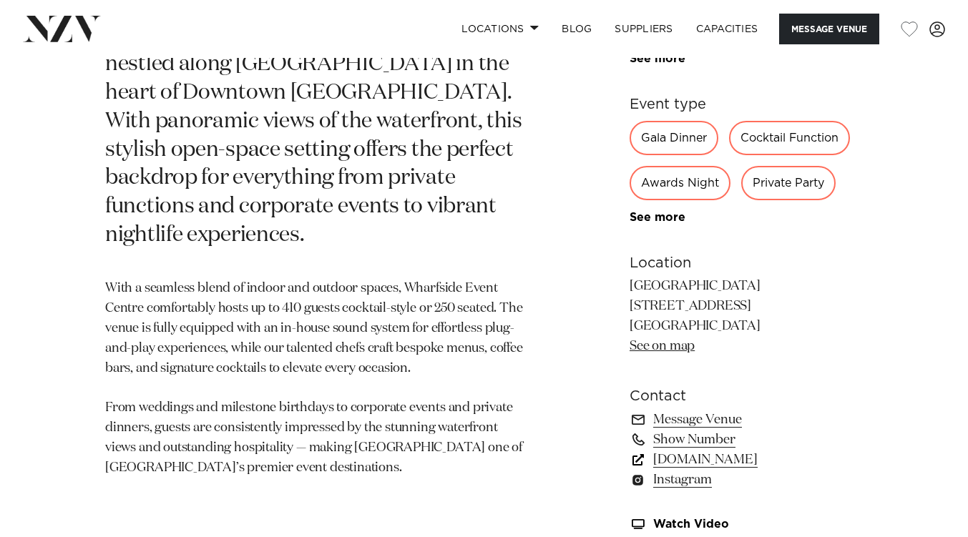
click at [731, 458] on link "[DOMAIN_NAME]" at bounding box center [746, 460] width 233 height 20
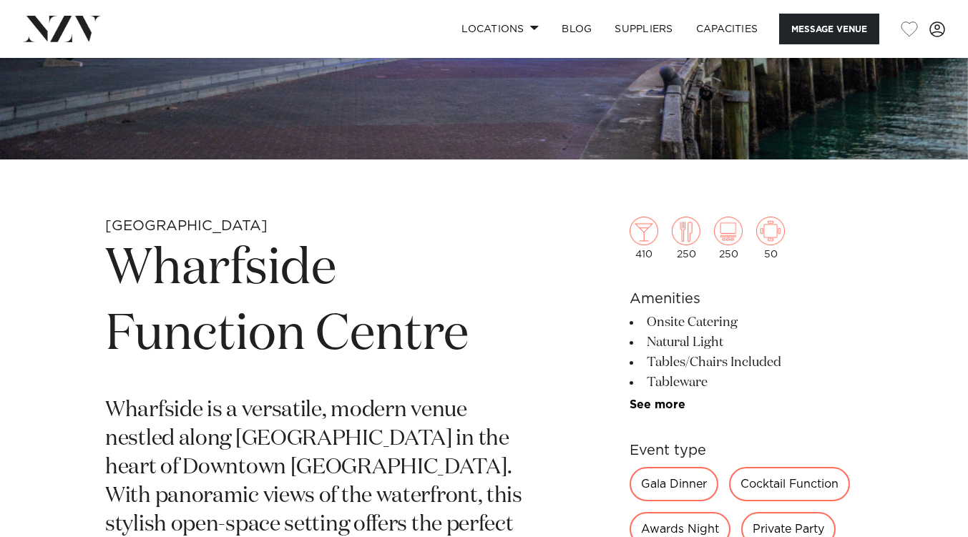
scroll to position [369, 0]
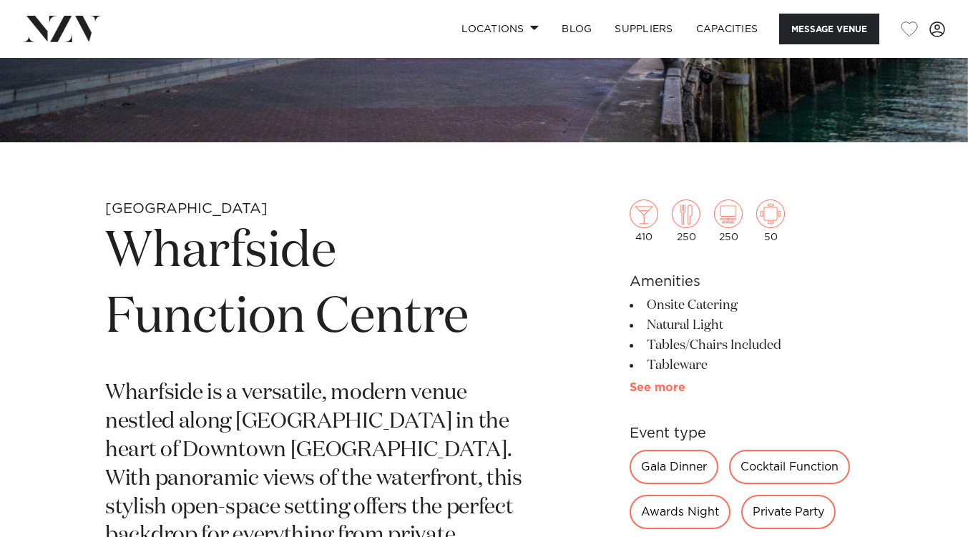
click at [636, 389] on link "See more" at bounding box center [686, 387] width 112 height 11
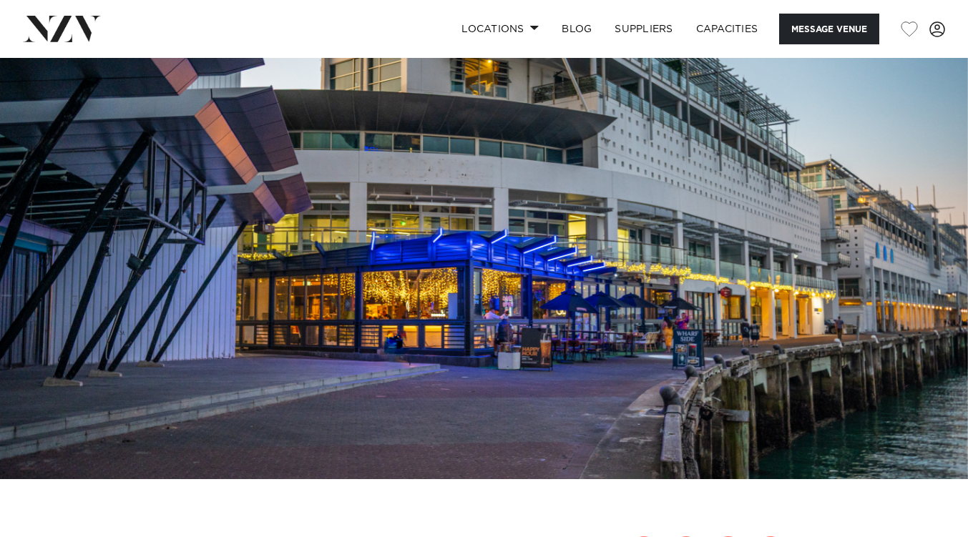
scroll to position [0, 0]
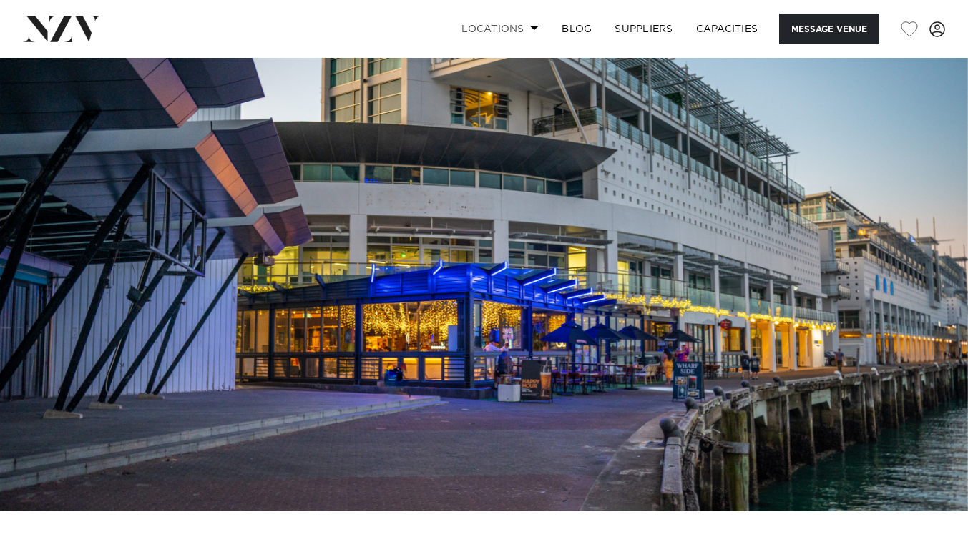
click at [509, 32] on link "Locations" at bounding box center [500, 29] width 100 height 31
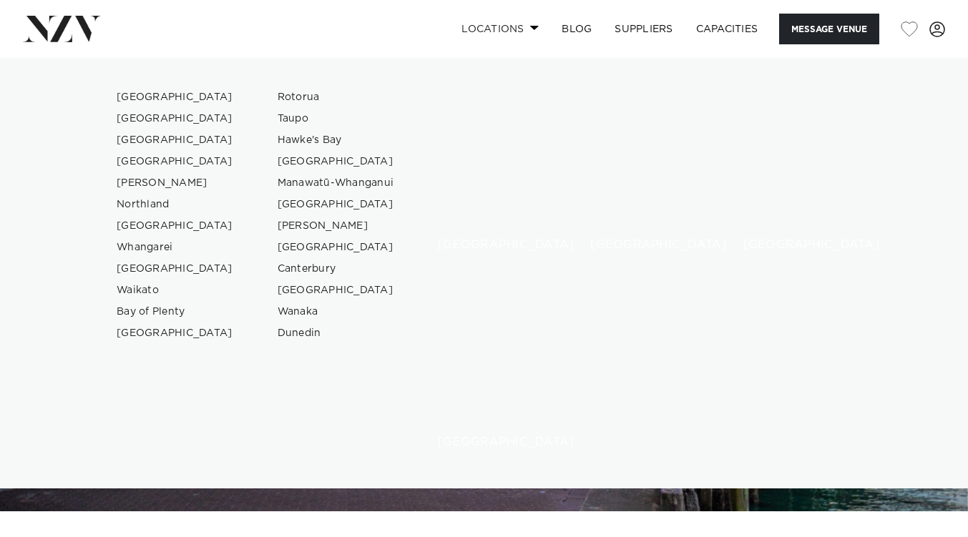
click at [509, 32] on link "Locations" at bounding box center [500, 29] width 100 height 31
